Goal: Task Accomplishment & Management: Manage account settings

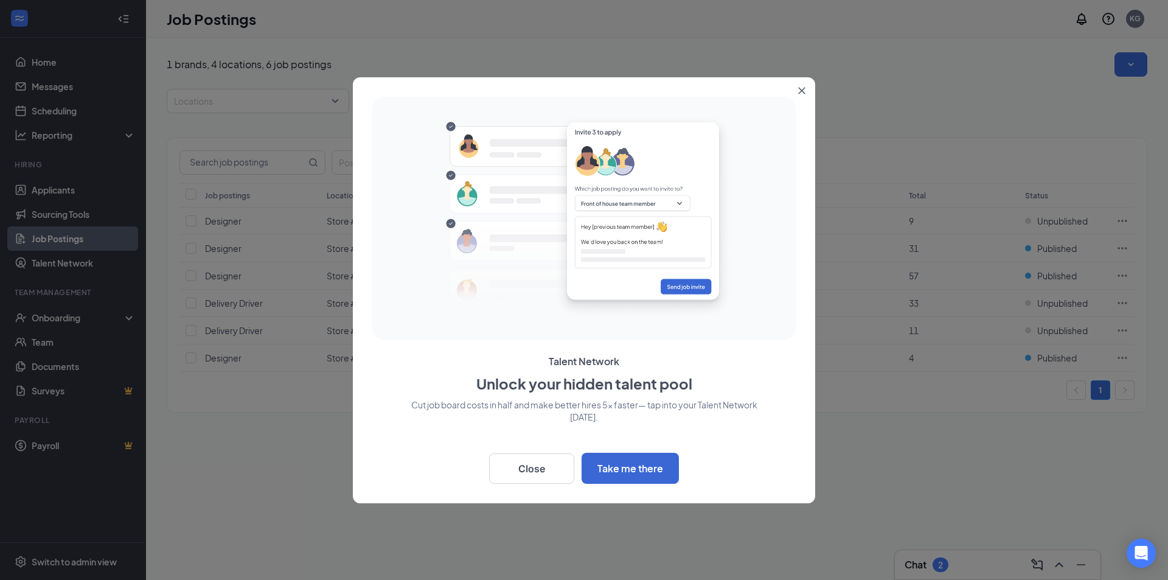
click at [802, 90] on icon "Close" at bounding box center [802, 90] width 7 height 7
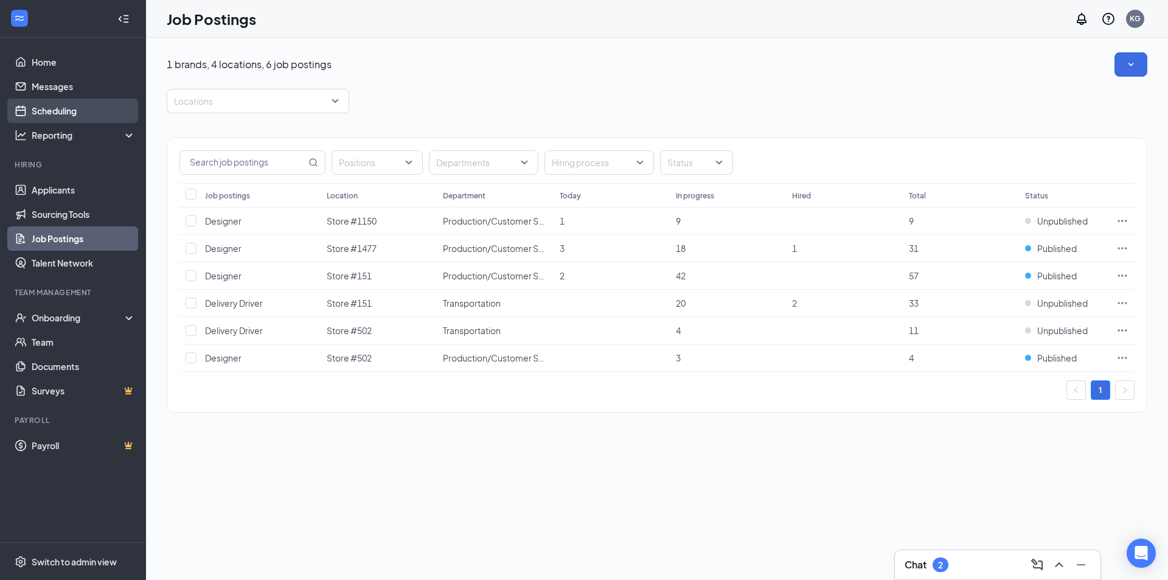
click at [69, 122] on link "Scheduling" at bounding box center [84, 111] width 104 height 24
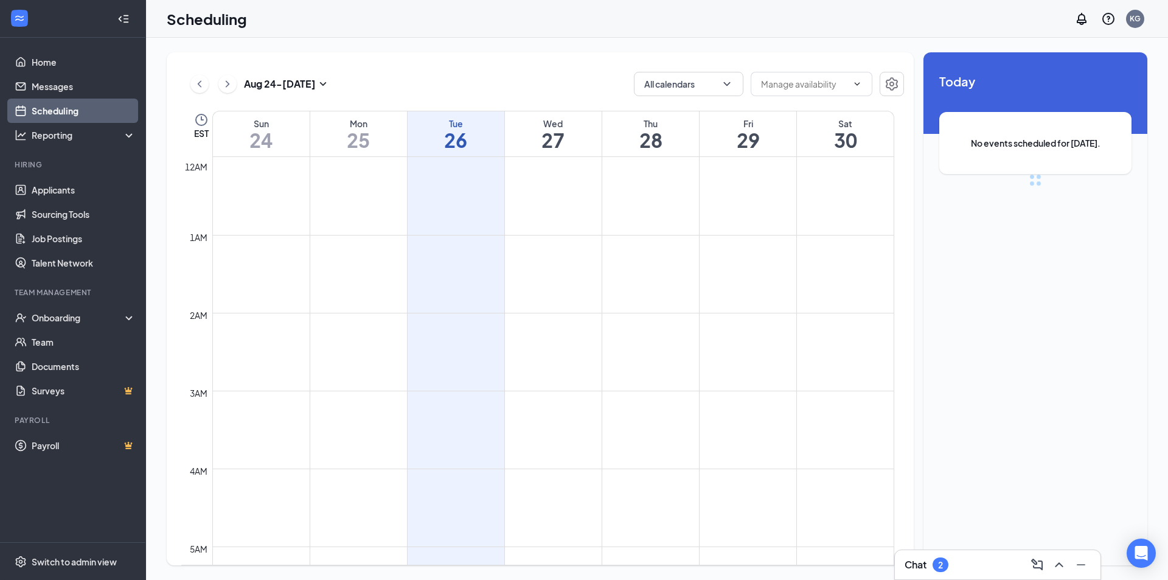
scroll to position [598, 0]
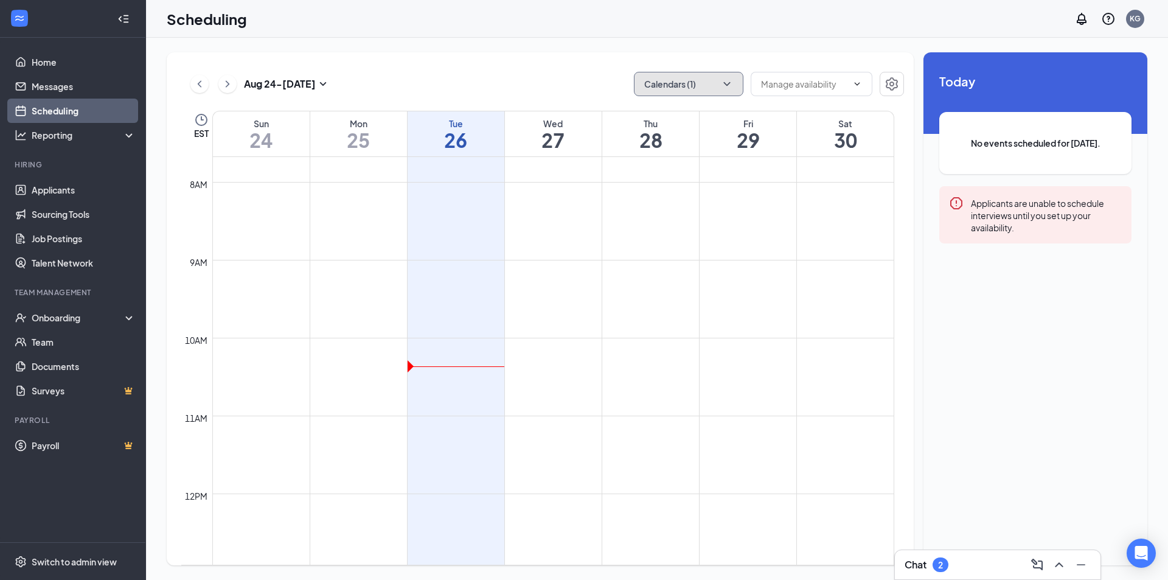
click at [687, 91] on button "Calendars (1)" at bounding box center [689, 84] width 110 height 24
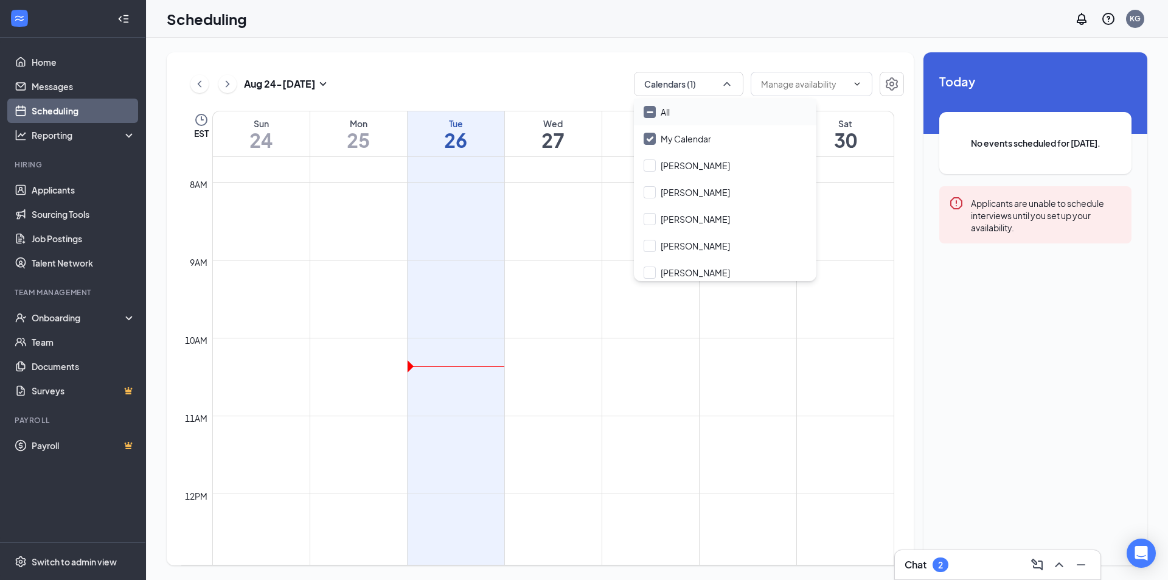
click at [657, 110] on input "All" at bounding box center [657, 112] width 26 height 12
checkbox input "true"
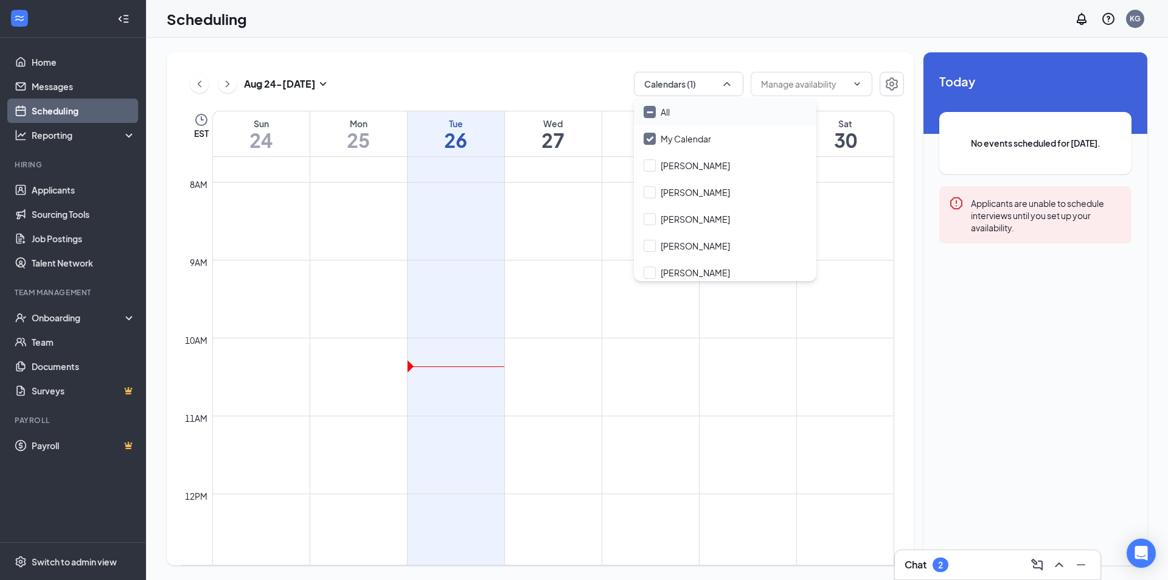
checkbox input "true"
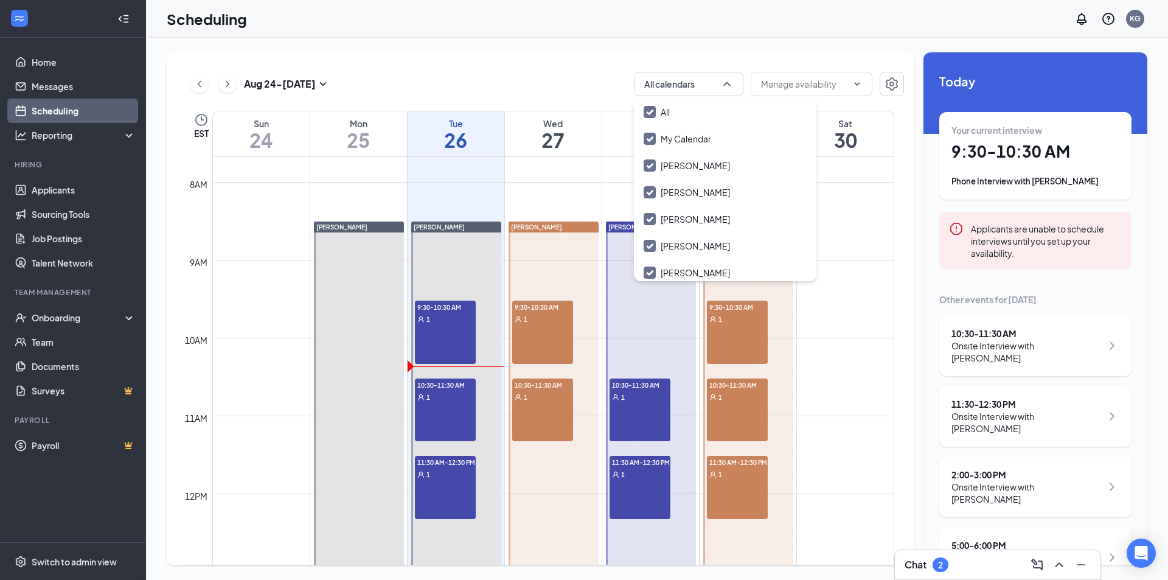
click at [573, 73] on div "[DATE] - [DATE] All calendars" at bounding box center [542, 84] width 723 height 24
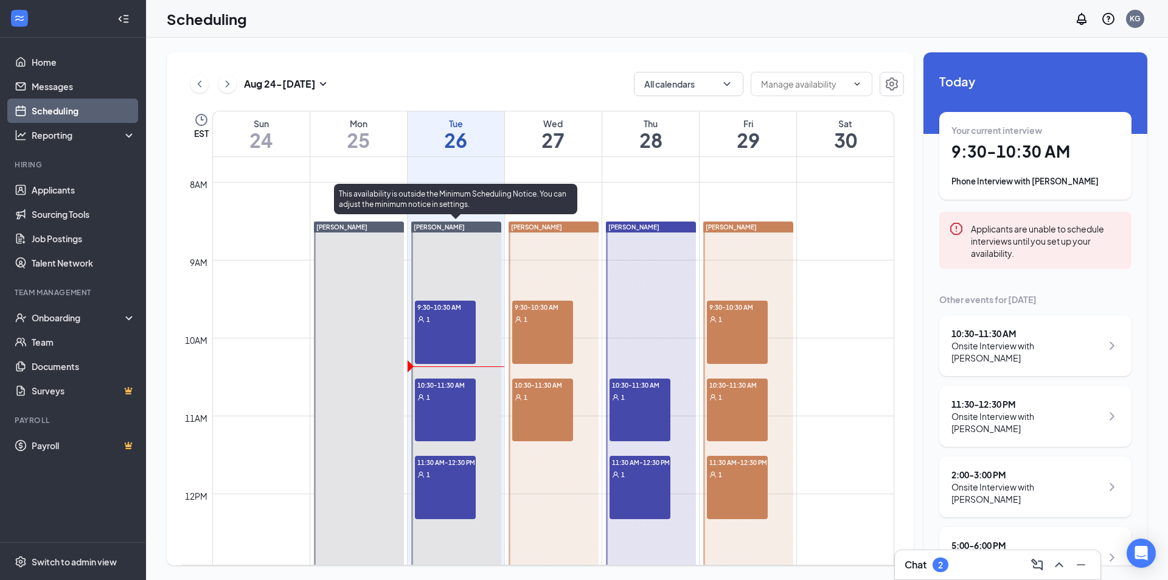
click at [441, 409] on div "10:30-11:30 AM 1" at bounding box center [445, 410] width 61 height 63
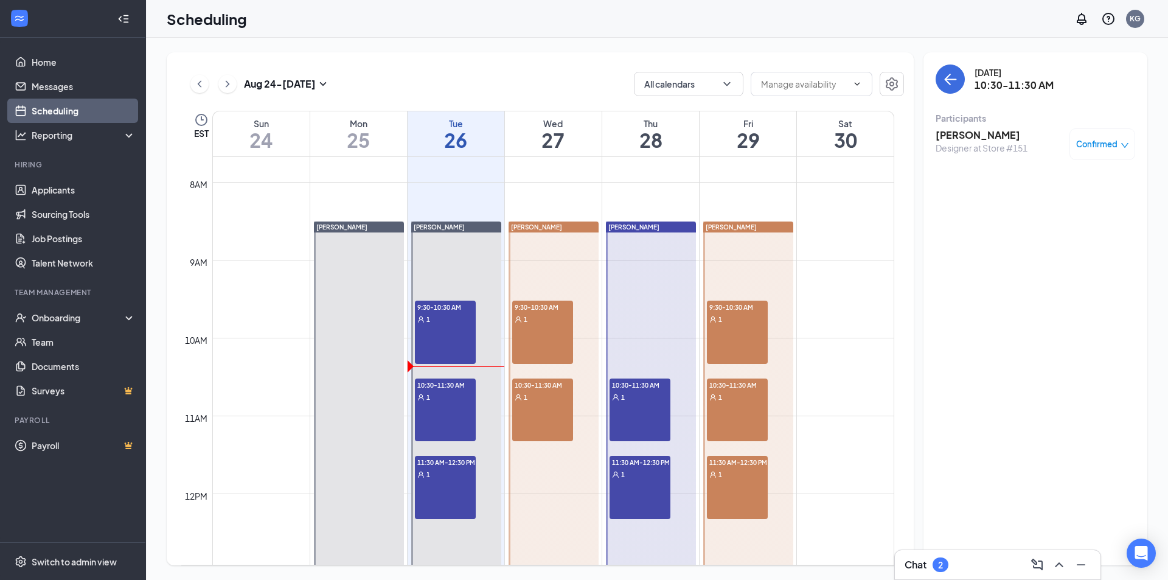
click at [973, 132] on h3 "[PERSON_NAME]" at bounding box center [982, 134] width 92 height 13
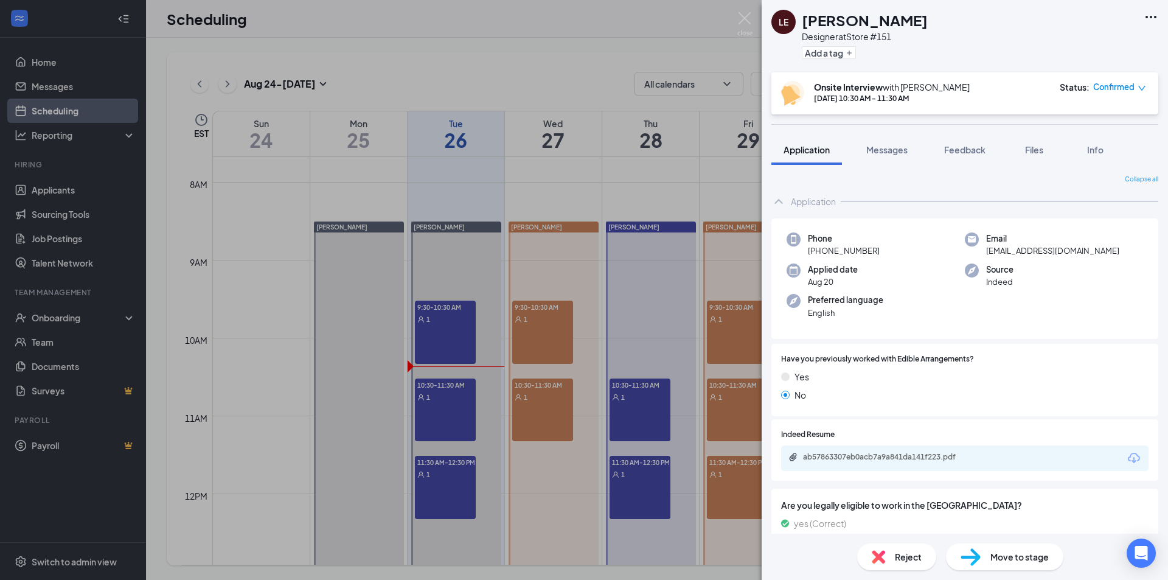
click at [543, 52] on div "LE [PERSON_NAME] Designer at Store #151 Add a tag Onsite Interview with [PERSON…" at bounding box center [584, 290] width 1168 height 580
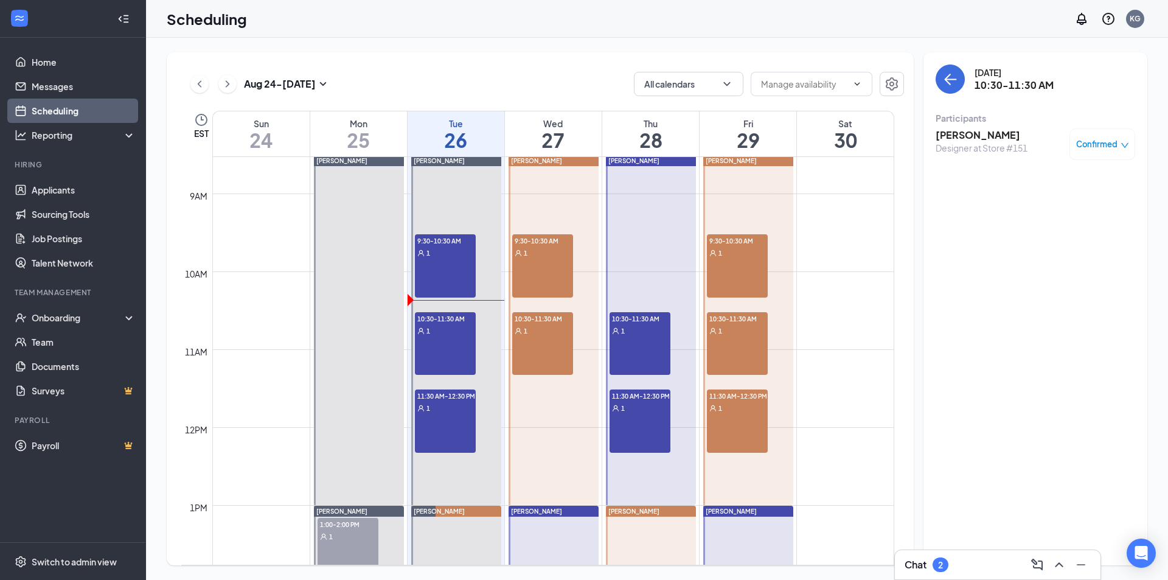
scroll to position [659, 0]
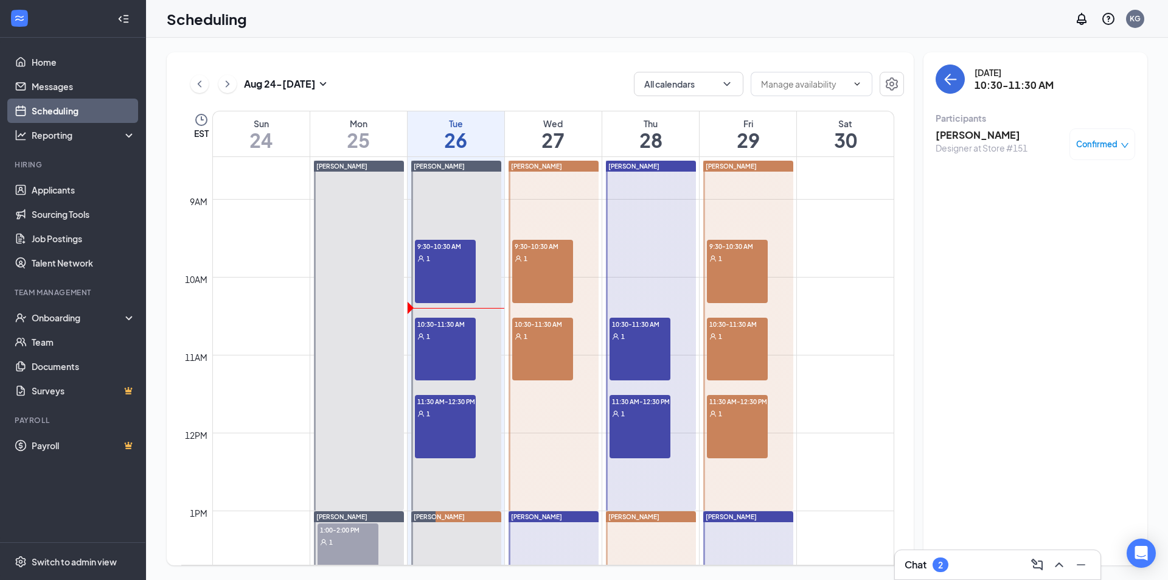
click at [958, 138] on h3 "[PERSON_NAME]" at bounding box center [982, 134] width 92 height 13
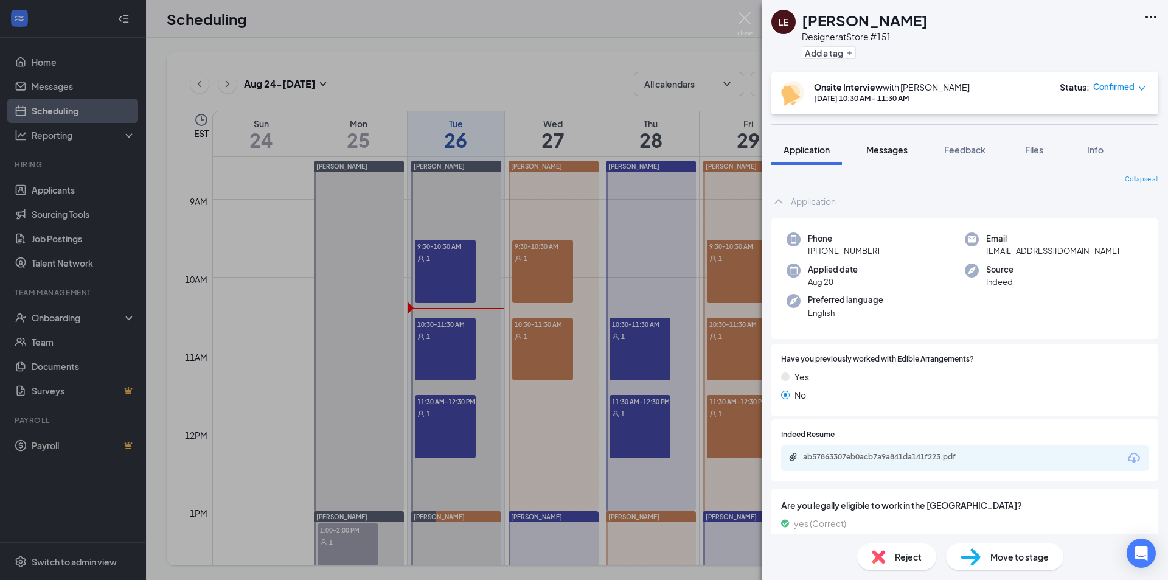
click at [890, 145] on span "Messages" at bounding box center [887, 149] width 41 height 11
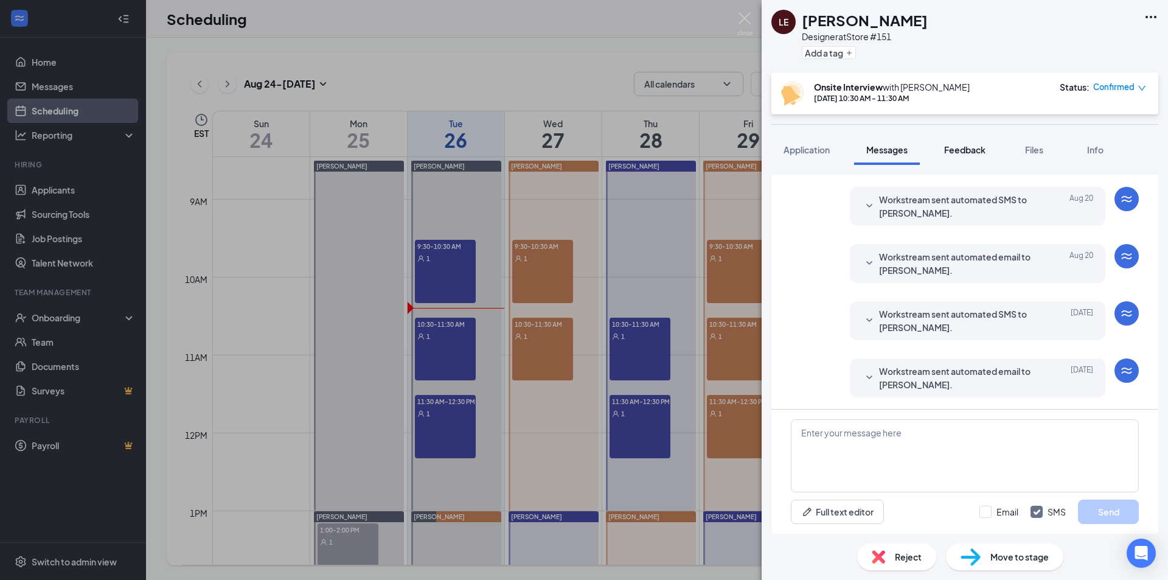
scroll to position [333, 0]
click at [944, 150] on button "Feedback" at bounding box center [965, 149] width 66 height 30
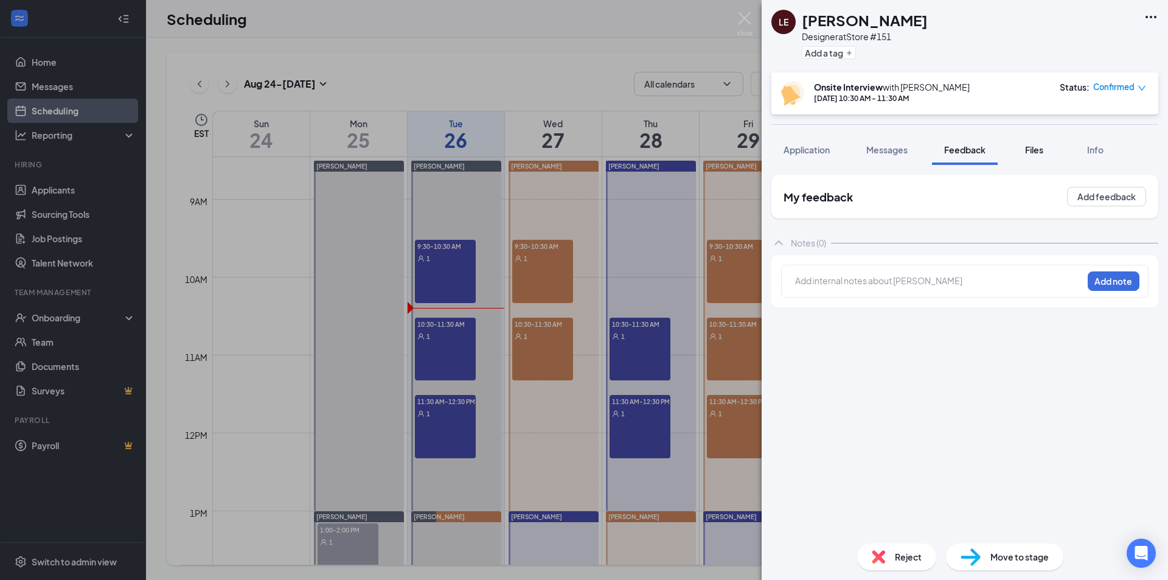
click at [1035, 148] on span "Files" at bounding box center [1034, 149] width 18 height 11
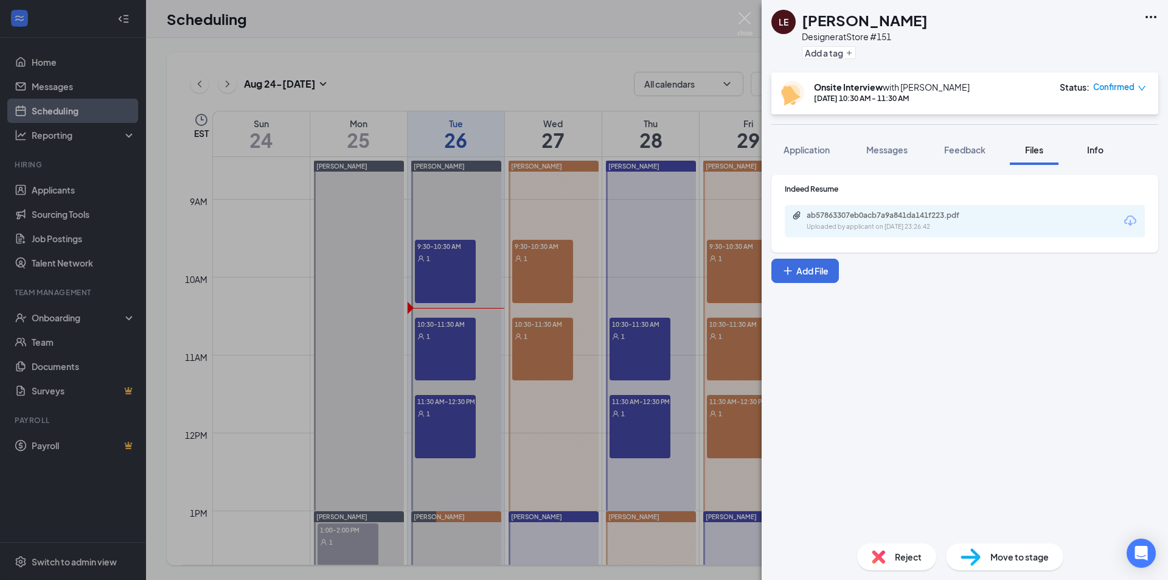
click at [1097, 145] on span "Info" at bounding box center [1096, 149] width 16 height 11
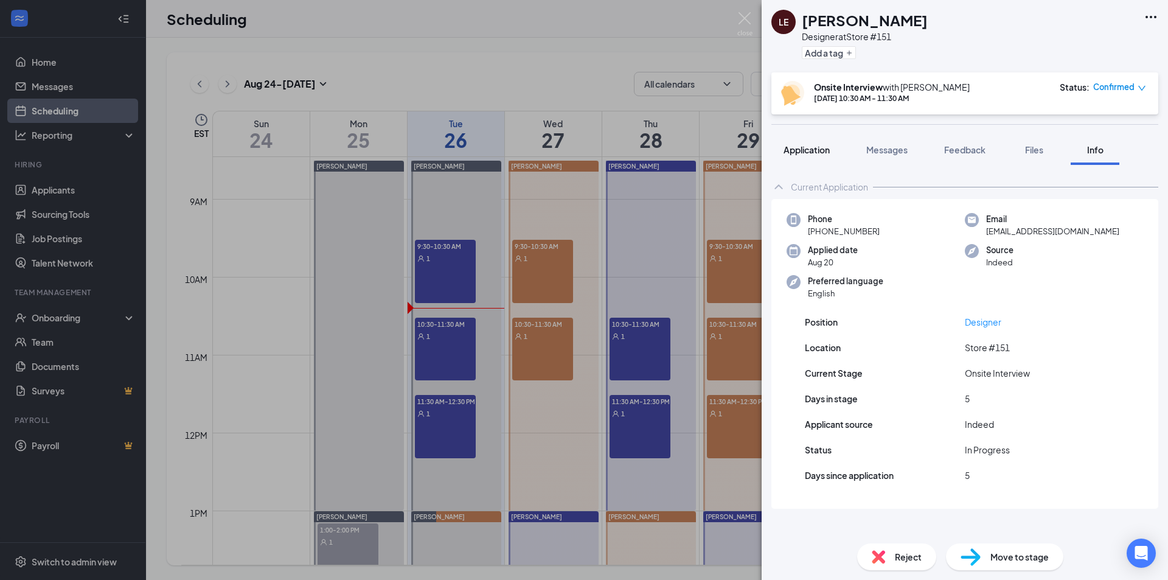
click at [803, 147] on span "Application" at bounding box center [807, 149] width 46 height 11
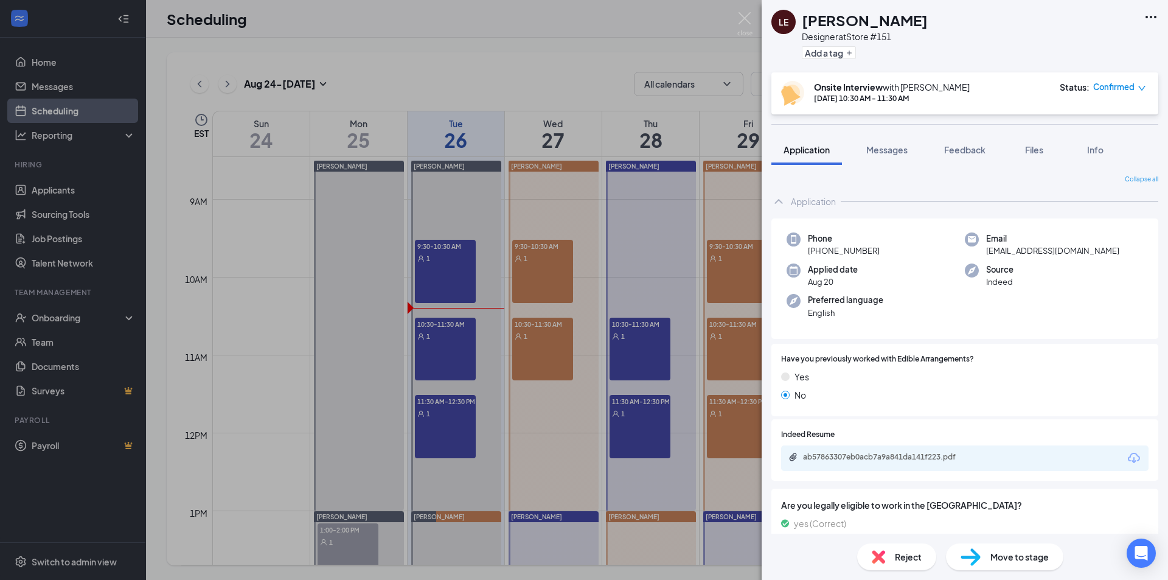
click at [1023, 556] on span "Move to stage" at bounding box center [1020, 556] width 58 height 13
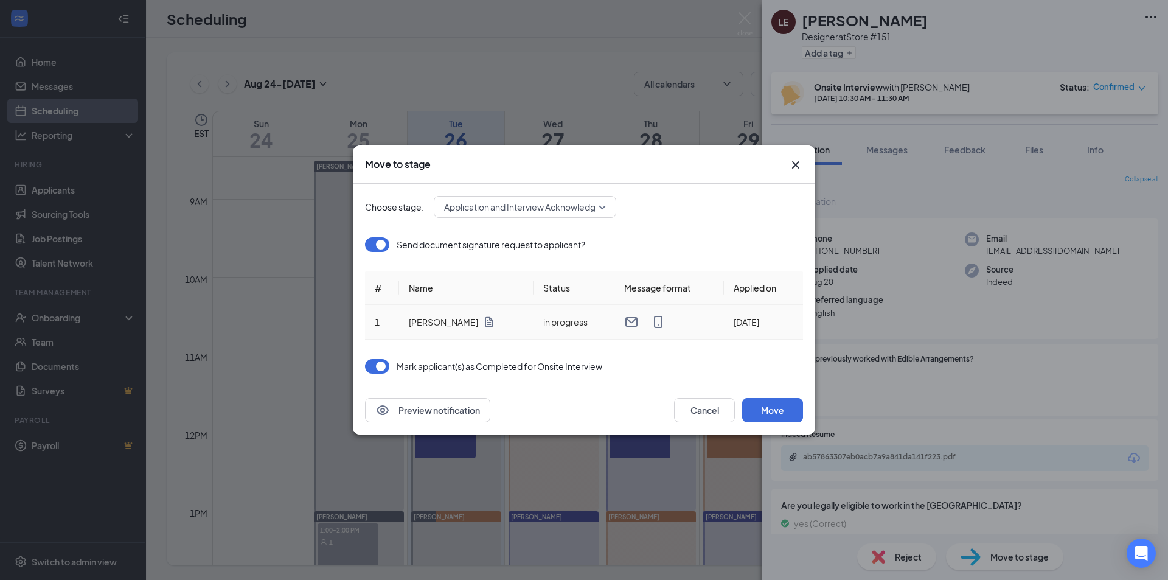
click at [541, 326] on td "in progress" at bounding box center [574, 322] width 81 height 35
click at [777, 418] on button "Move" at bounding box center [772, 410] width 61 height 24
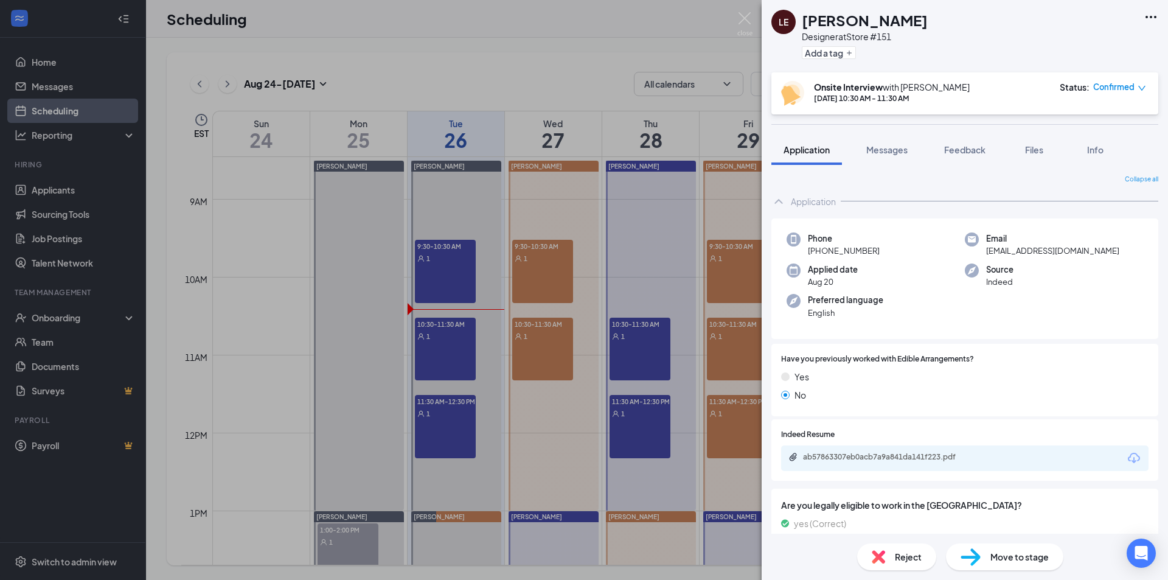
click at [1112, 90] on span "Confirmed" at bounding box center [1114, 87] width 41 height 12
click at [746, 16] on img at bounding box center [745, 24] width 15 height 24
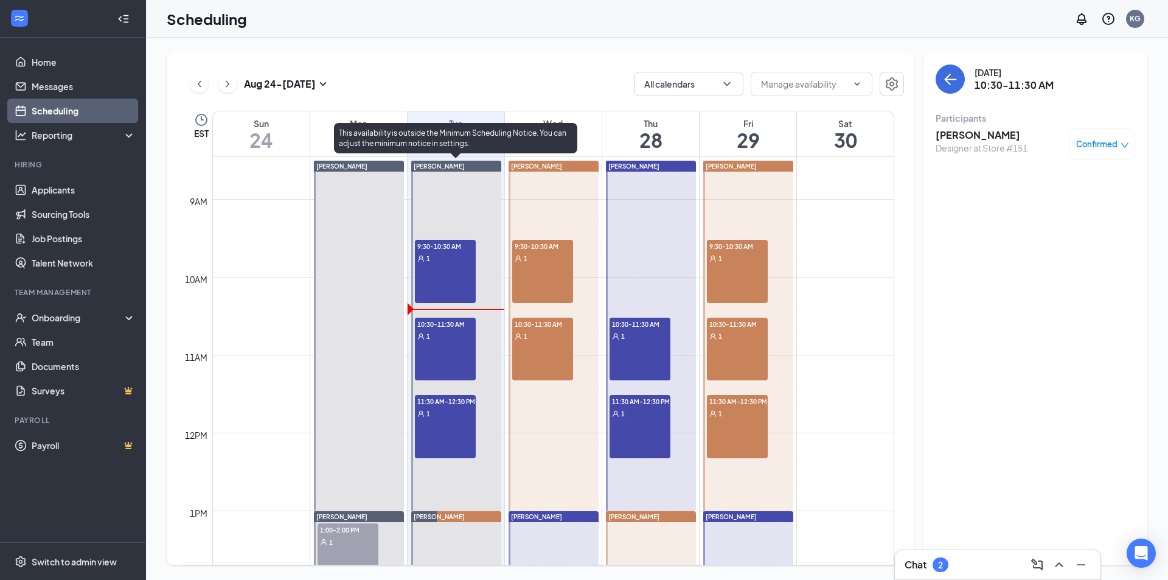
click at [439, 263] on div "1" at bounding box center [445, 258] width 61 height 12
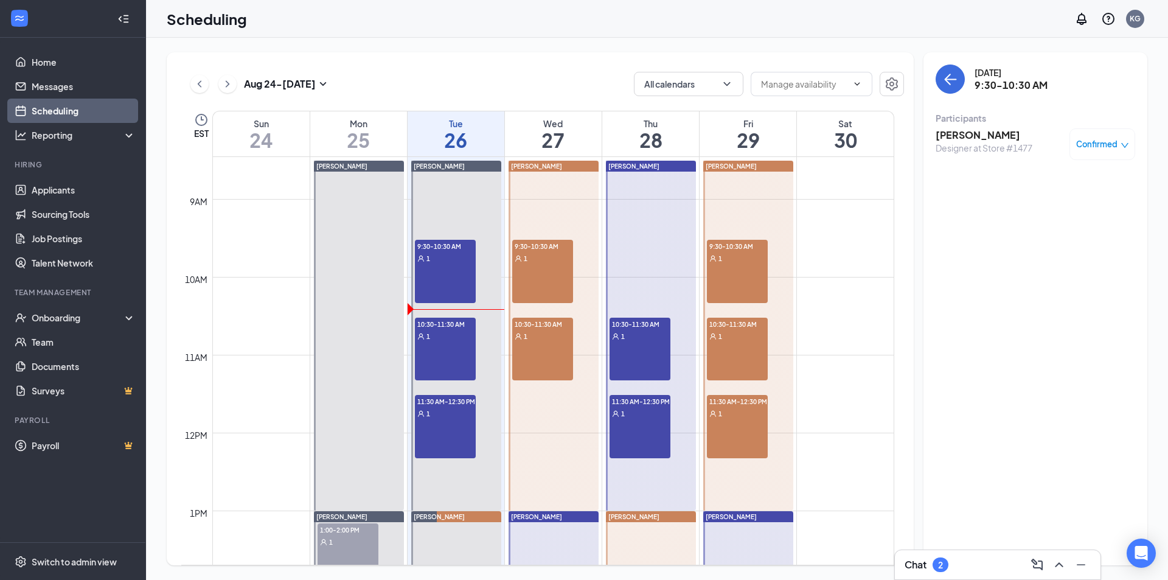
click at [988, 136] on h3 "[PERSON_NAME]" at bounding box center [984, 134] width 97 height 13
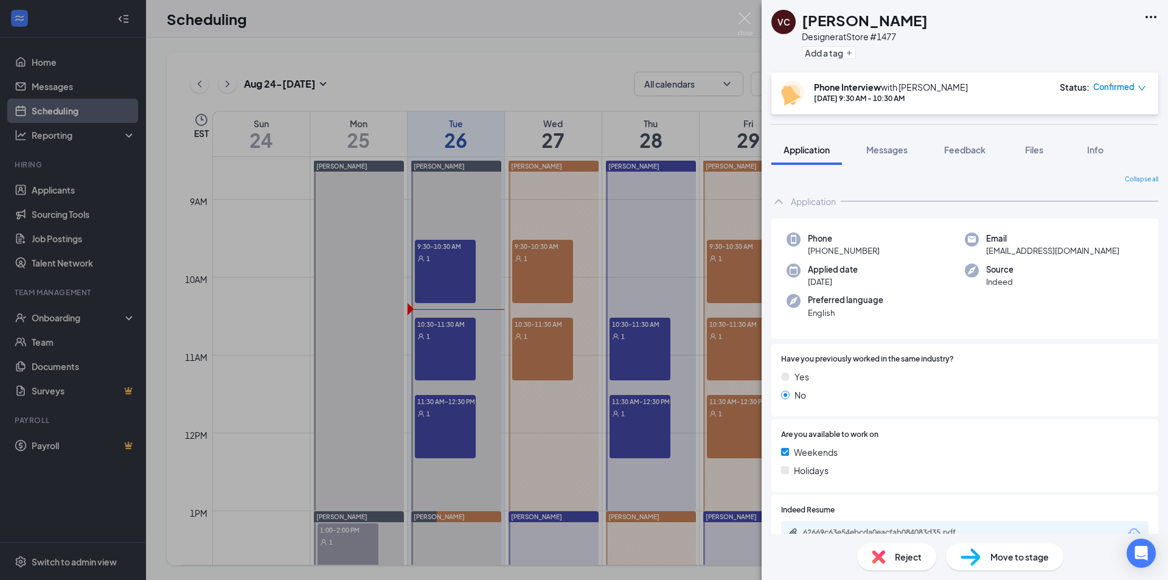
click at [1131, 84] on span "Confirmed" at bounding box center [1114, 87] width 41 height 12
click at [1048, 166] on div "Mark as no-show" at bounding box center [1083, 168] width 102 height 13
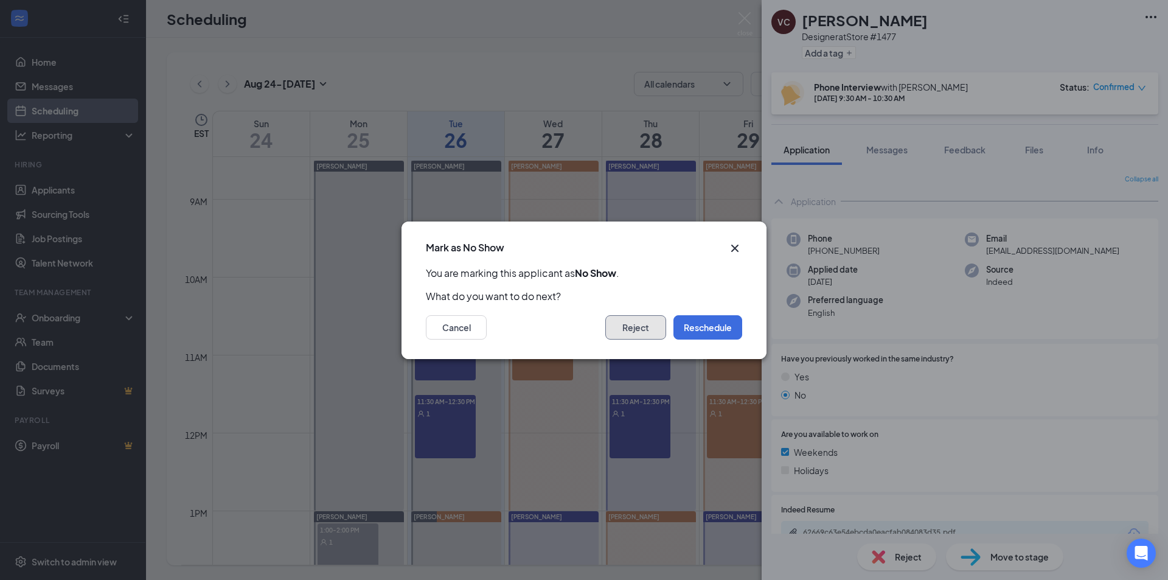
click at [638, 328] on button "Reject" at bounding box center [636, 327] width 61 height 24
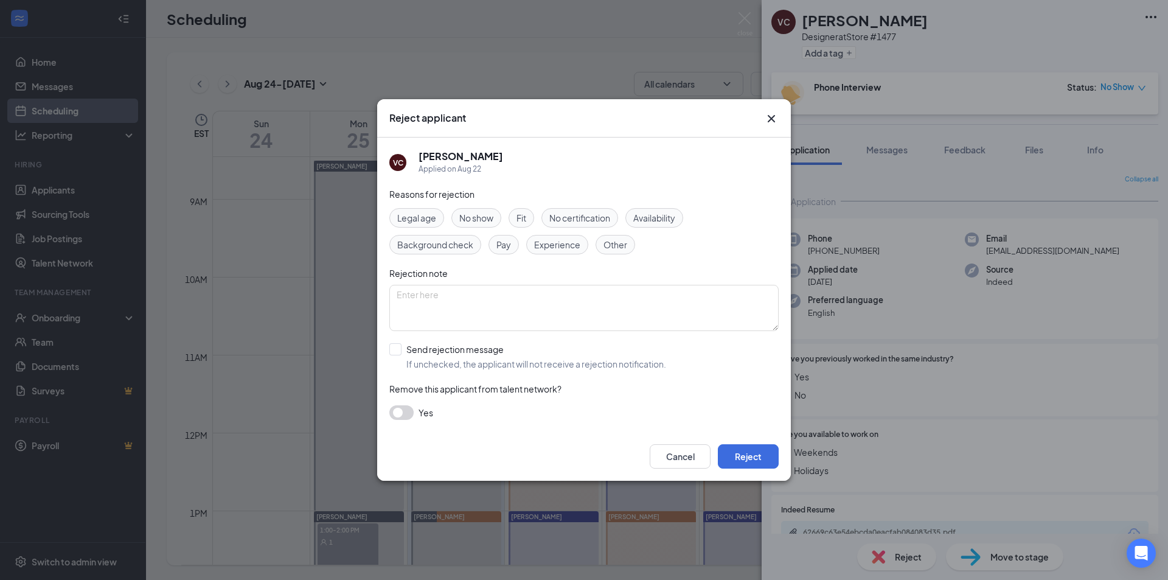
click at [479, 217] on span "No show" at bounding box center [476, 217] width 34 height 13
click at [770, 119] on icon "Cross" at bounding box center [771, 118] width 7 height 7
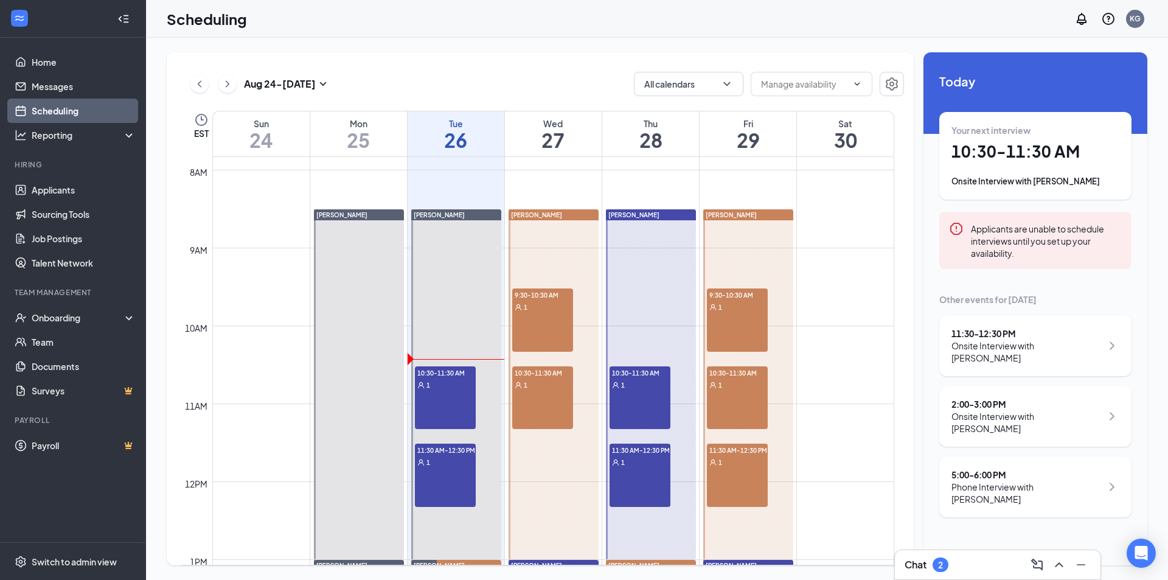
scroll to position [610, 0]
